Goal: Information Seeking & Learning: Find specific fact

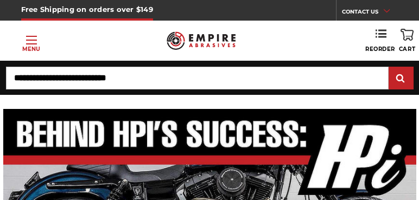
click at [279, 76] on input "Search" at bounding box center [197, 78] width 382 height 23
paste input "*****"
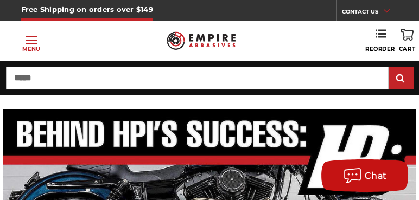
type input "*****"
click at [390, 68] on input "submit" at bounding box center [401, 79] width 22 height 22
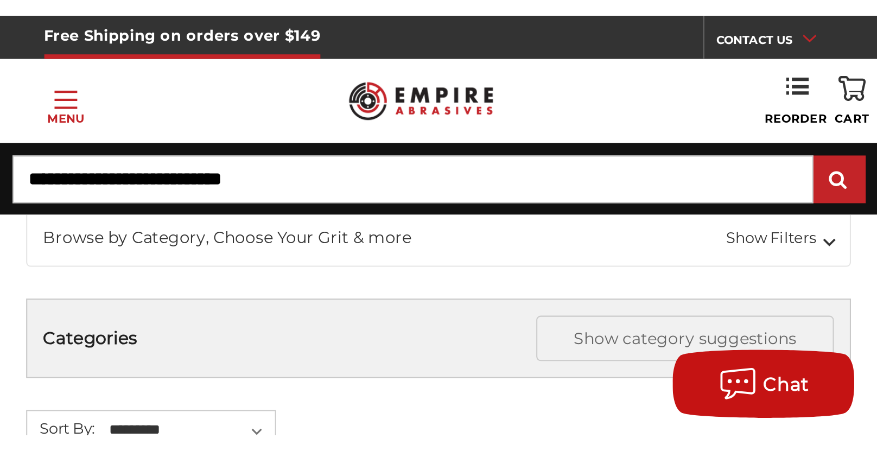
scroll to position [54, 0]
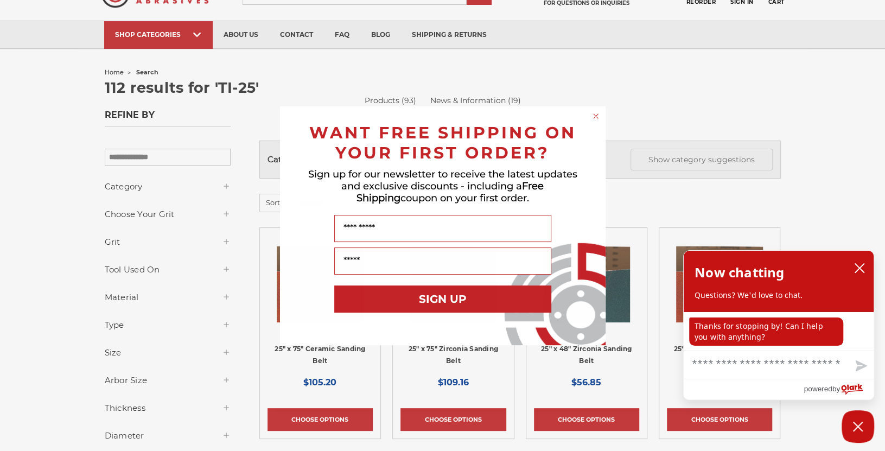
click at [418, 114] on icon "Close dialog" at bounding box center [595, 116] width 4 height 4
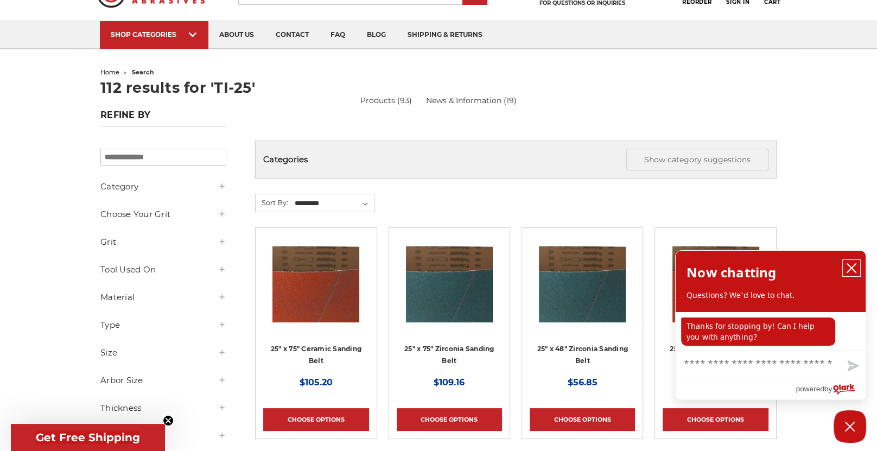
click at [418, 200] on icon "close chatbox" at bounding box center [851, 268] width 11 height 11
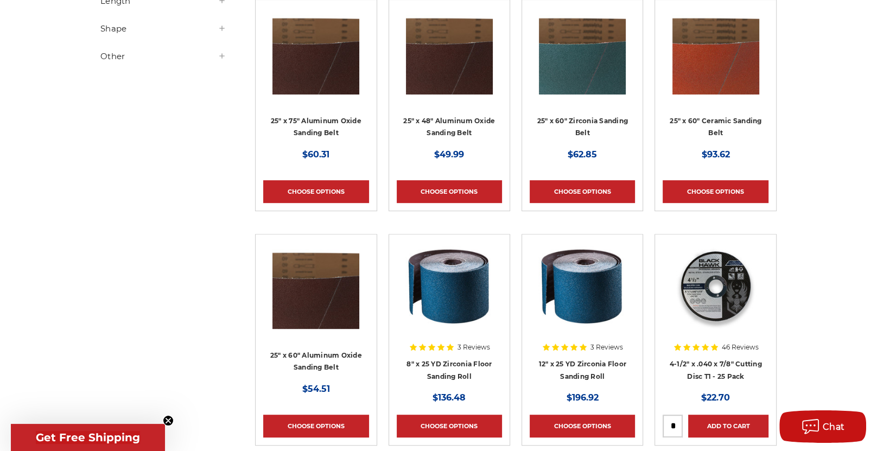
scroll to position [759, 0]
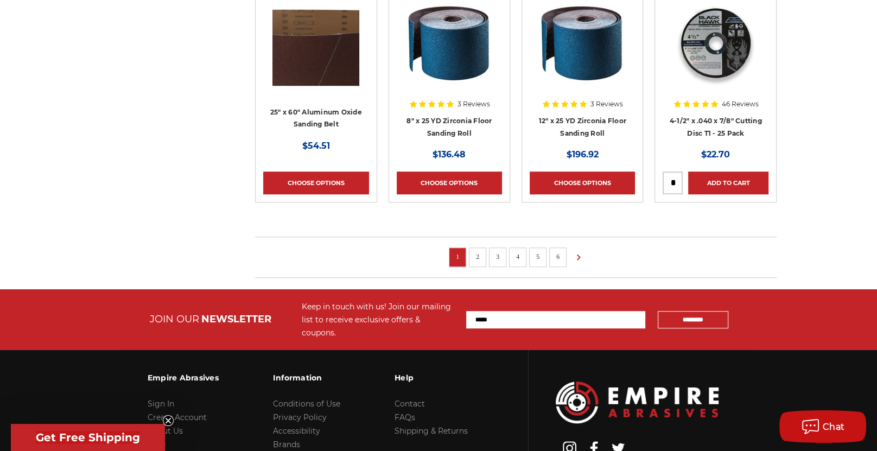
click at [418, 46] on img at bounding box center [715, 42] width 87 height 87
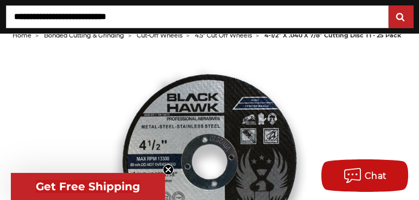
scroll to position [108, 0]
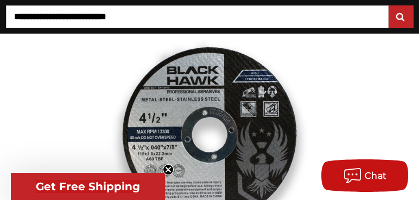
click at [329, 97] on div at bounding box center [209, 151] width 409 height 255
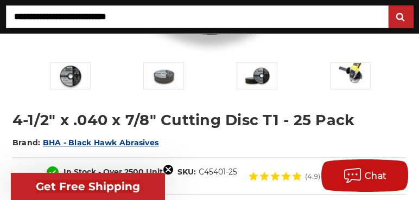
scroll to position [325, 0]
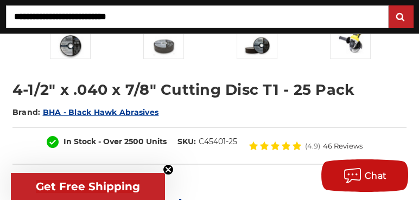
drag, startPoint x: 286, startPoint y: 92, endPoint x: 278, endPoint y: 108, distance: 18.5
click at [286, 92] on h1 "4-1/2" x .040 x 7/8" Cutting Disc T1 - 25 Pack" at bounding box center [209, 89] width 394 height 21
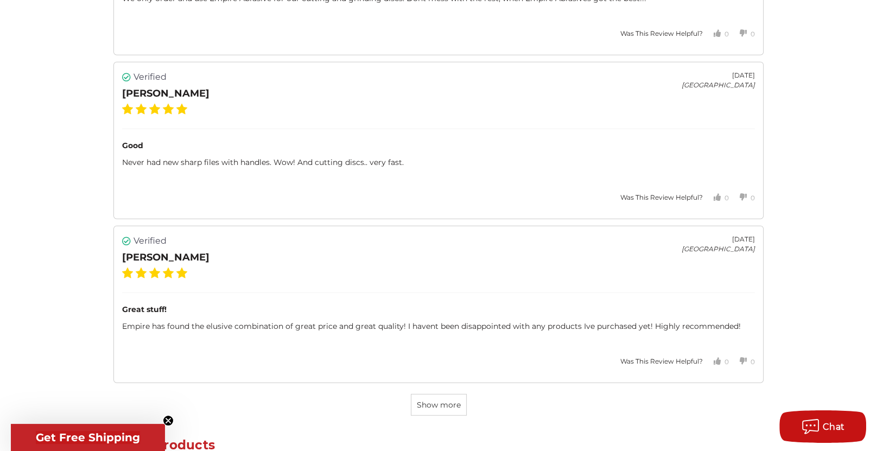
scroll to position [3255, 0]
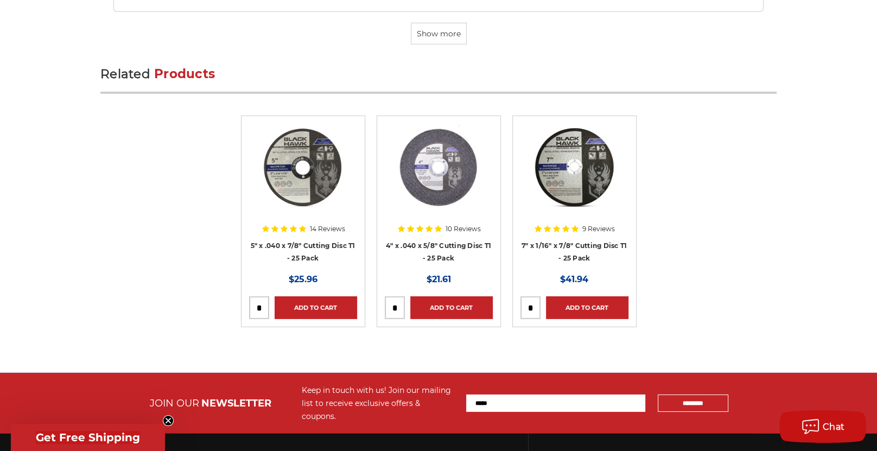
click at [580, 177] on img at bounding box center [574, 167] width 87 height 87
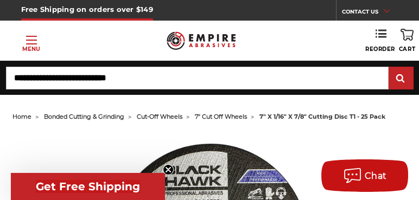
click at [281, 121] on li "7" x 1/16" x 7/8" cutting disc t1 - 25 pack" at bounding box center [316, 117] width 138 height 16
drag, startPoint x: 261, startPoint y: 116, endPoint x: 394, endPoint y: 123, distance: 133.1
click at [393, 122] on ul "home bonded cutting & grinding cut-off wheels 7" cut off wheels 7" x 1/16" x 7/…" at bounding box center [209, 117] width 394 height 16
click at [391, 122] on ul "home bonded cutting & grinding cut-off wheels 7" cut off wheels 7" x 1/16" x 7/…" at bounding box center [209, 117] width 394 height 16
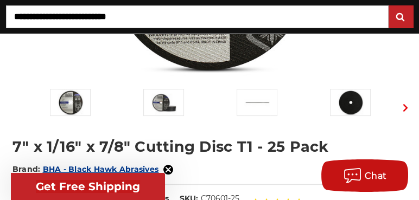
scroll to position [271, 0]
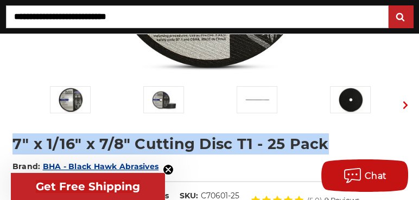
drag, startPoint x: 14, startPoint y: 142, endPoint x: 375, endPoint y: 138, distance: 361.3
click at [375, 138] on h1 "7" x 1/16" x 7/8" Cutting Disc T1 - 25 Pack" at bounding box center [209, 143] width 394 height 21
drag, startPoint x: 375, startPoint y: 138, endPoint x: 286, endPoint y: 143, distance: 89.1
copy h1 "7" x 1/16" x 7/8" Cutting Disc T1 - 25 Pack"
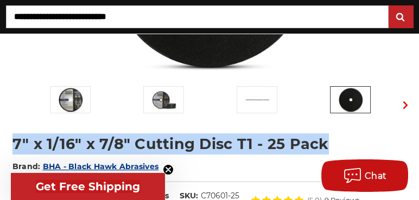
click at [371, 139] on h1 "7" x 1/16" x 7/8" Cutting Disc T1 - 25 Pack" at bounding box center [209, 143] width 394 height 21
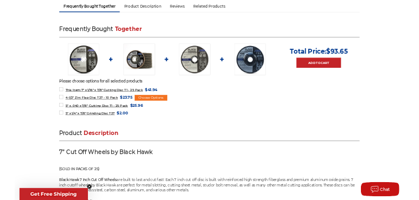
scroll to position [0, 0]
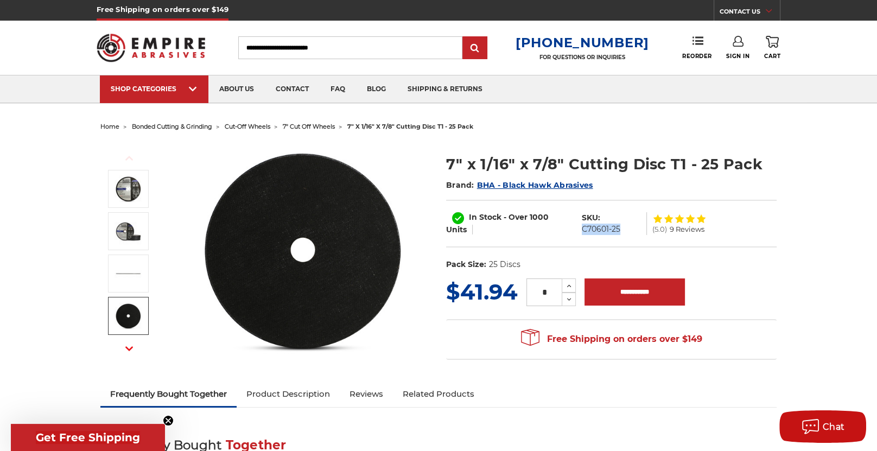
drag, startPoint x: 620, startPoint y: 229, endPoint x: 583, endPoint y: 229, distance: 36.9
click at [583, 229] on dl "SKU: C70601-25" at bounding box center [611, 223] width 71 height 23
copy dd "C70601-25"
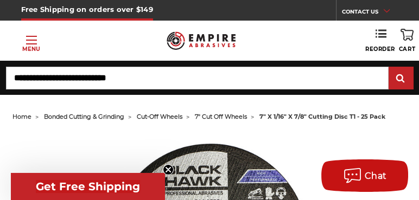
click at [191, 40] on img at bounding box center [201, 40] width 69 height 27
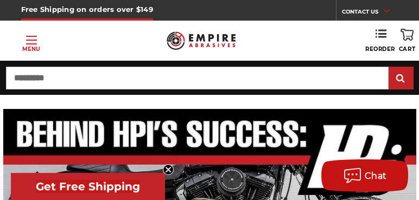
type input "*********"
click at [390, 68] on input "submit" at bounding box center [401, 79] width 22 height 22
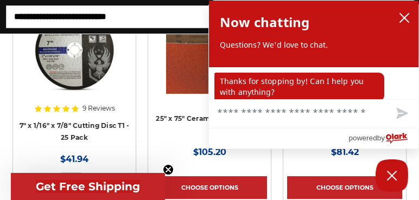
scroll to position [380, 0]
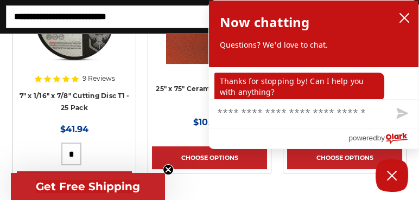
click at [85, 47] on img at bounding box center [74, 20] width 87 height 87
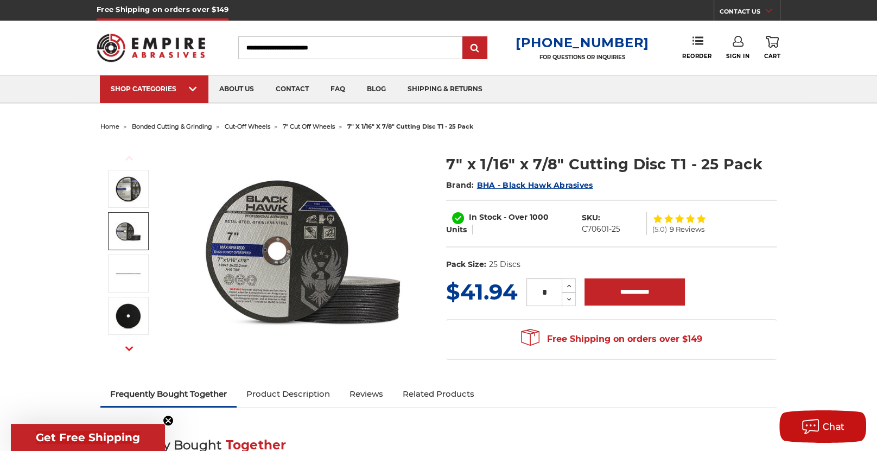
click at [127, 200] on link at bounding box center [128, 231] width 41 height 38
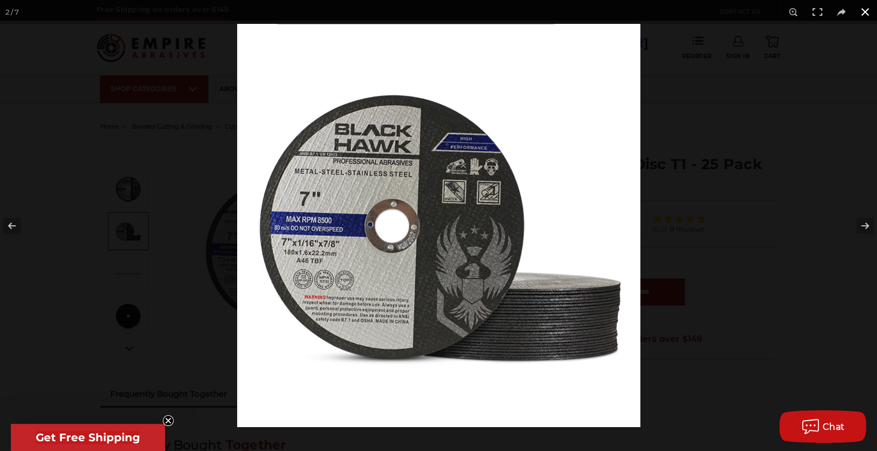
click at [418, 12] on button at bounding box center [865, 12] width 24 height 24
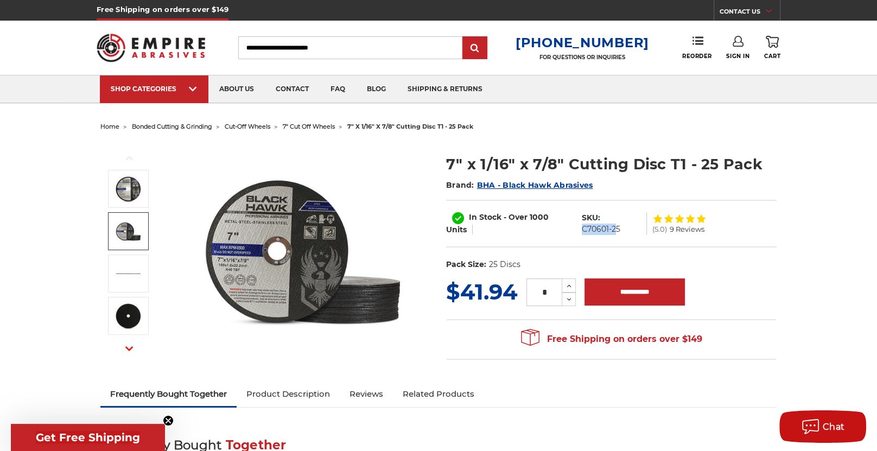
drag, startPoint x: 581, startPoint y: 226, endPoint x: 617, endPoint y: 223, distance: 36.4
click at [418, 200] on dd "C70601-25" at bounding box center [601, 228] width 39 height 11
drag, startPoint x: 617, startPoint y: 223, endPoint x: 608, endPoint y: 227, distance: 10.3
drag, startPoint x: 608, startPoint y: 227, endPoint x: 582, endPoint y: 236, distance: 27.1
click at [418, 200] on div "In Stock - Over 1000 Units SKU: C70601-25 (5.0) 9 Reviews" at bounding box center [611, 224] width 330 height 48
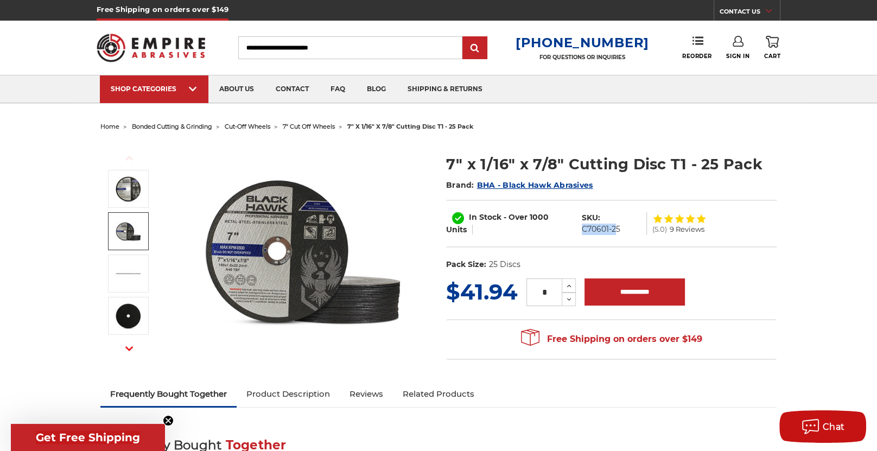
click at [418, 200] on div "In Stock - Over 1000 Units SKU: C70601-25 (5.0) 9 Reviews" at bounding box center [611, 224] width 330 height 48
drag, startPoint x: 619, startPoint y: 230, endPoint x: 583, endPoint y: 225, distance: 36.7
click at [418, 200] on dd "C70601-25" at bounding box center [601, 228] width 39 height 11
copy dd "C70601-25"
